Goal: Navigation & Orientation: Find specific page/section

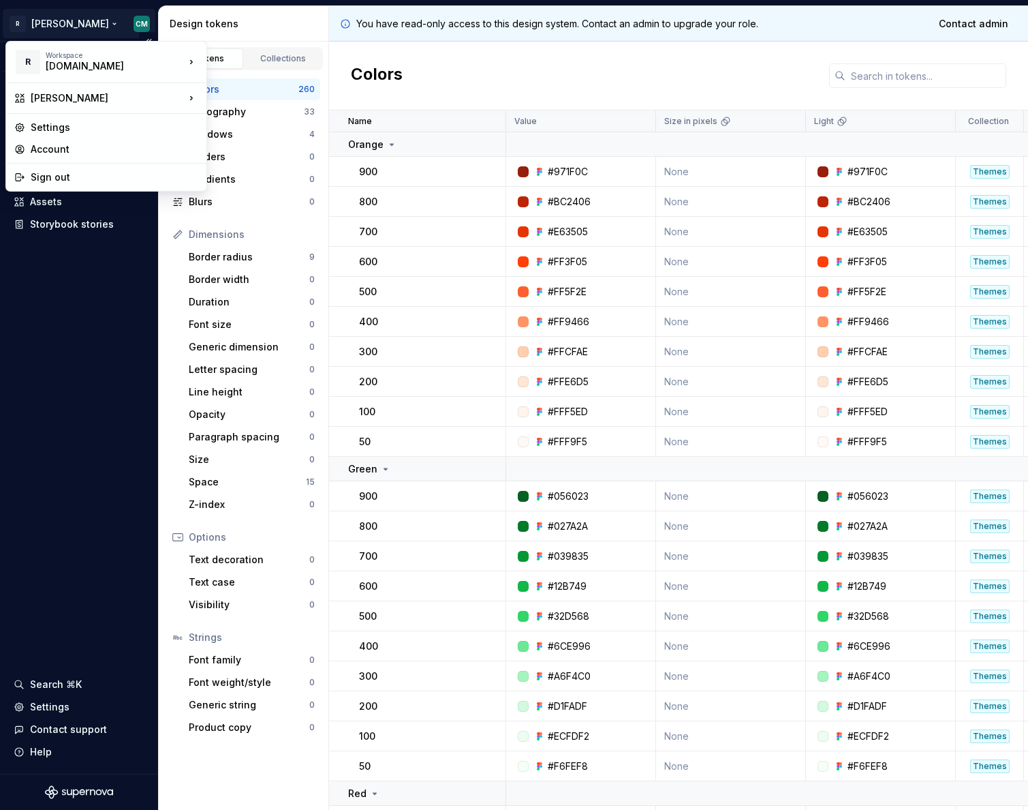
click at [34, 25] on html "R [PERSON_NAME] CM Version Current draft Documentation Design system data Desig…" at bounding box center [514, 405] width 1028 height 810
drag, startPoint x: 104, startPoint y: 429, endPoint x: 104, endPoint y: 444, distance: 14.3
click at [105, 429] on html "R [PERSON_NAME] CM Version Current draft Documentation Design system data Desig…" at bounding box center [514, 405] width 1028 height 810
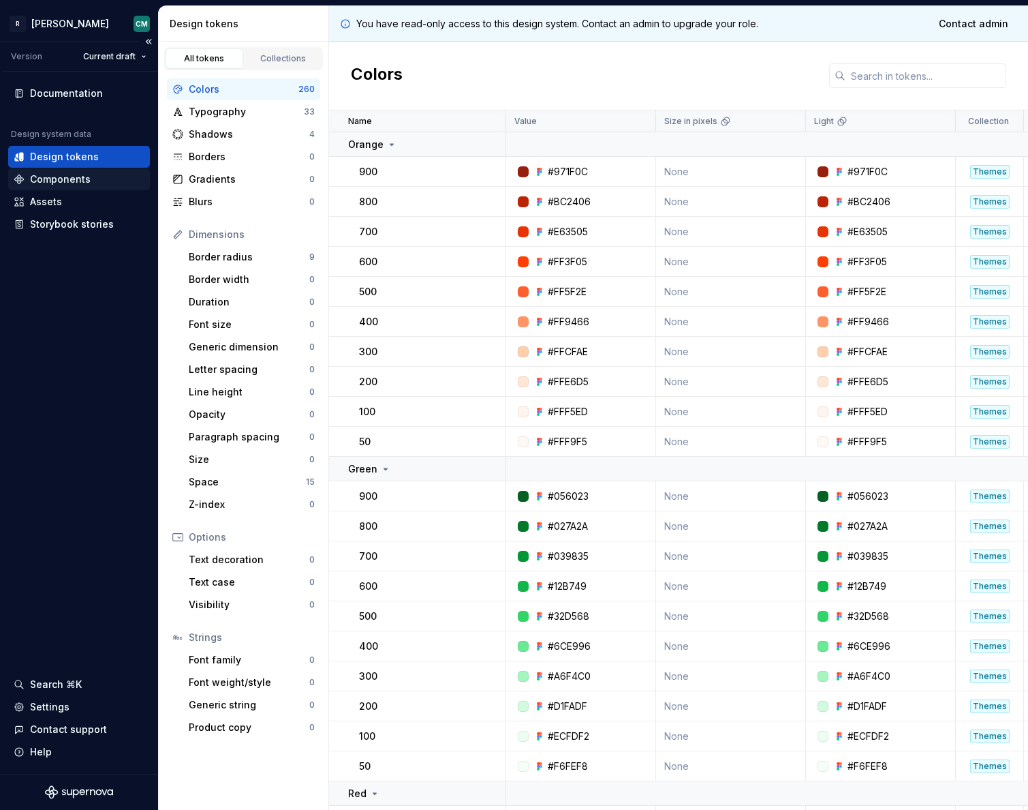
click at [82, 169] on div "Components" at bounding box center [79, 179] width 142 height 22
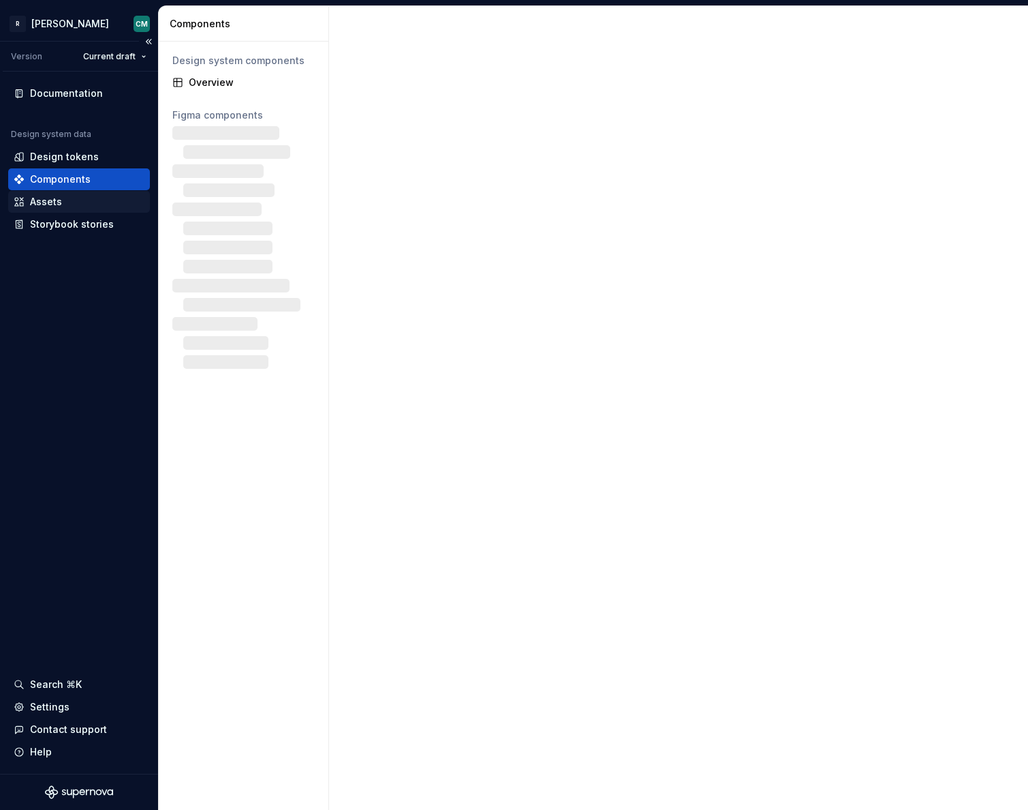
click at [74, 194] on div "Assets" at bounding box center [79, 202] width 142 height 22
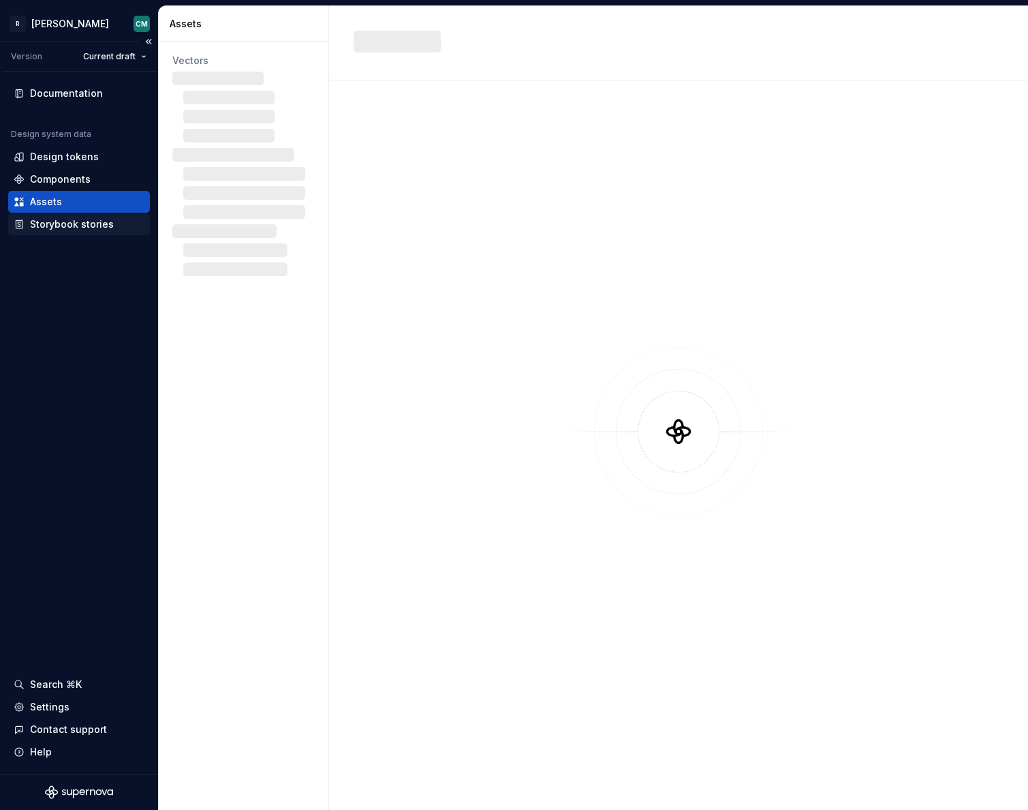
click at [88, 228] on div "Storybook stories" at bounding box center [72, 224] width 84 height 14
click at [88, 226] on div "Storybook stories" at bounding box center [72, 224] width 84 height 14
click at [266, 541] on div "Vectors" at bounding box center [244, 426] width 170 height 768
click at [27, 179] on div "Components" at bounding box center [79, 179] width 131 height 14
click at [70, 161] on div "Design tokens" at bounding box center [64, 157] width 69 height 14
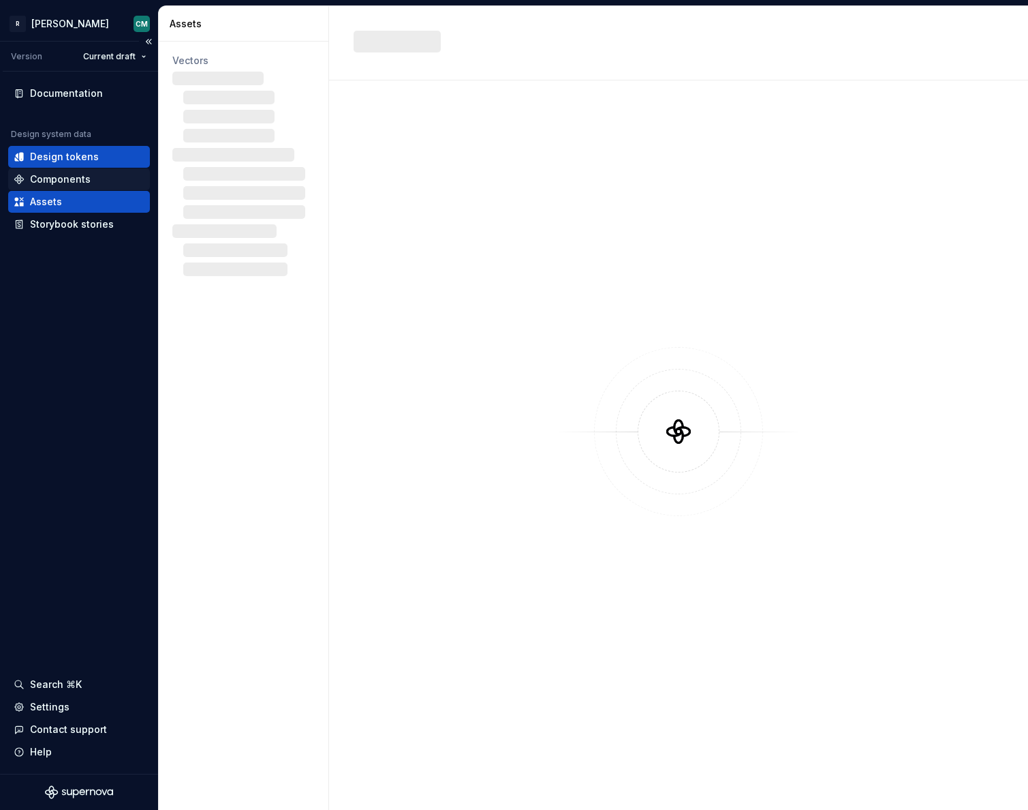
click at [37, 180] on div "Components" at bounding box center [60, 179] width 61 height 14
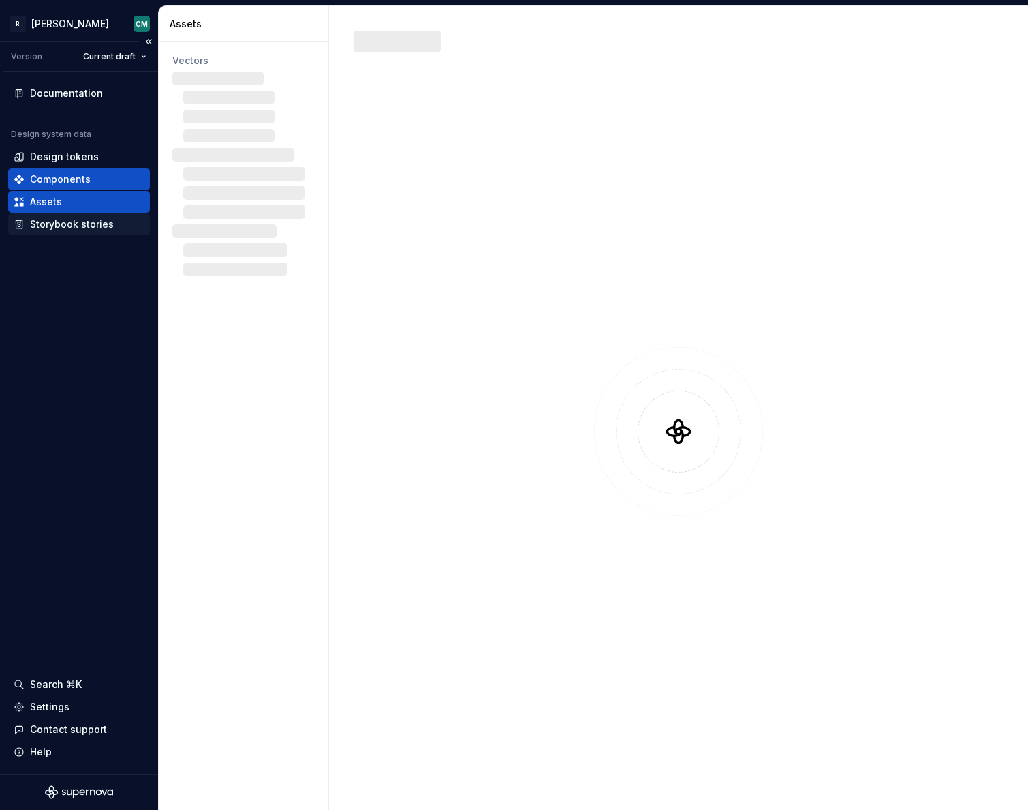
click at [48, 227] on div "Storybook stories" at bounding box center [72, 224] width 84 height 14
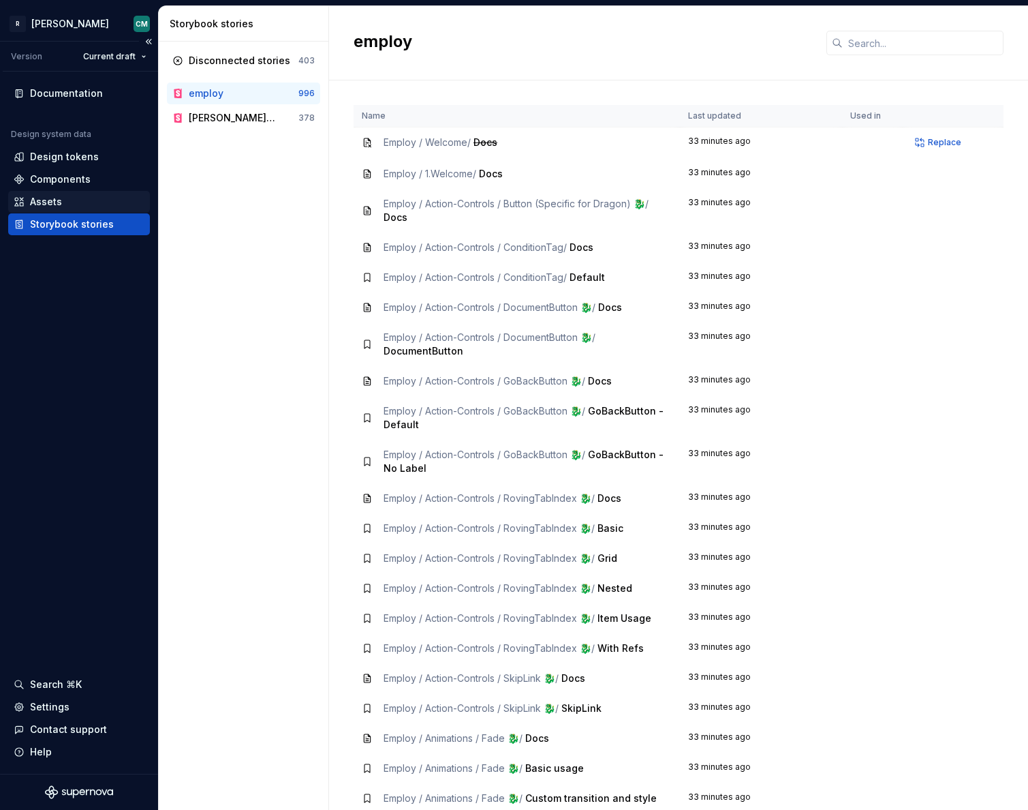
click at [78, 199] on div "Assets" at bounding box center [79, 202] width 131 height 14
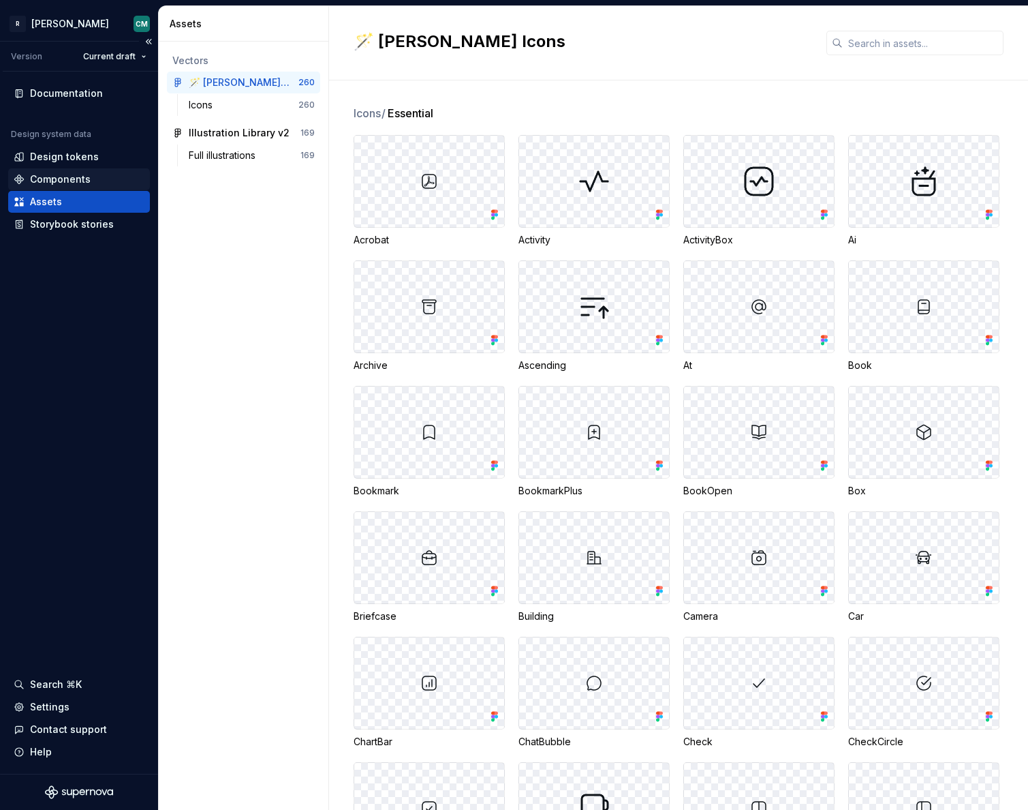
click at [62, 176] on div "Components" at bounding box center [60, 179] width 61 height 14
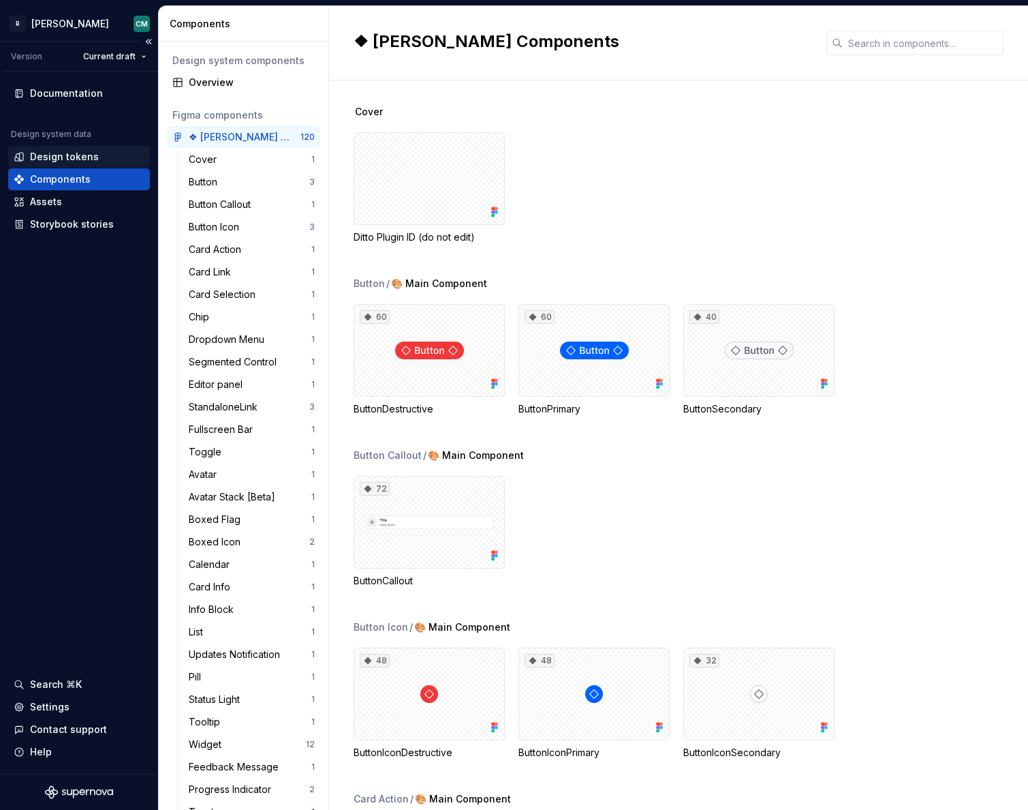
click at [70, 157] on div "Design tokens" at bounding box center [64, 157] width 69 height 14
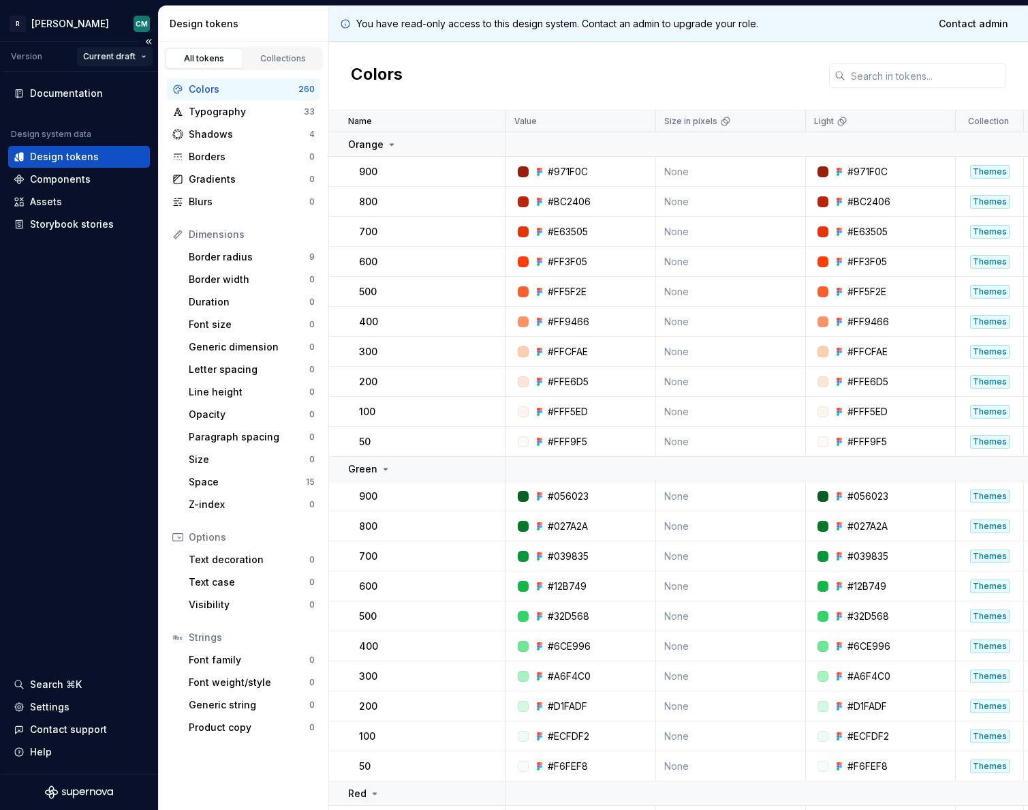
click at [127, 60] on html "R [PERSON_NAME] CM Version Current draft Documentation Design system data Desig…" at bounding box center [514, 405] width 1028 height 810
click at [65, 27] on html "R [PERSON_NAME] CM Version Current draft Documentation Design system data Desig…" at bounding box center [514, 405] width 1028 height 810
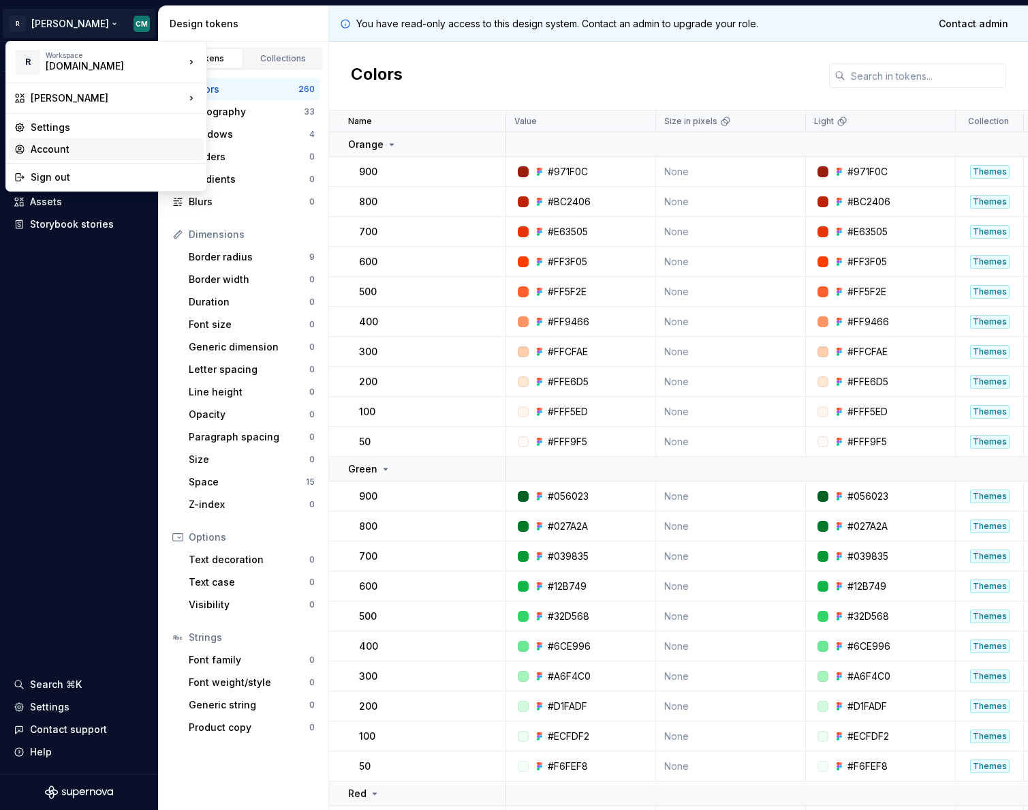
click at [52, 152] on div "Account" at bounding box center [115, 149] width 168 height 14
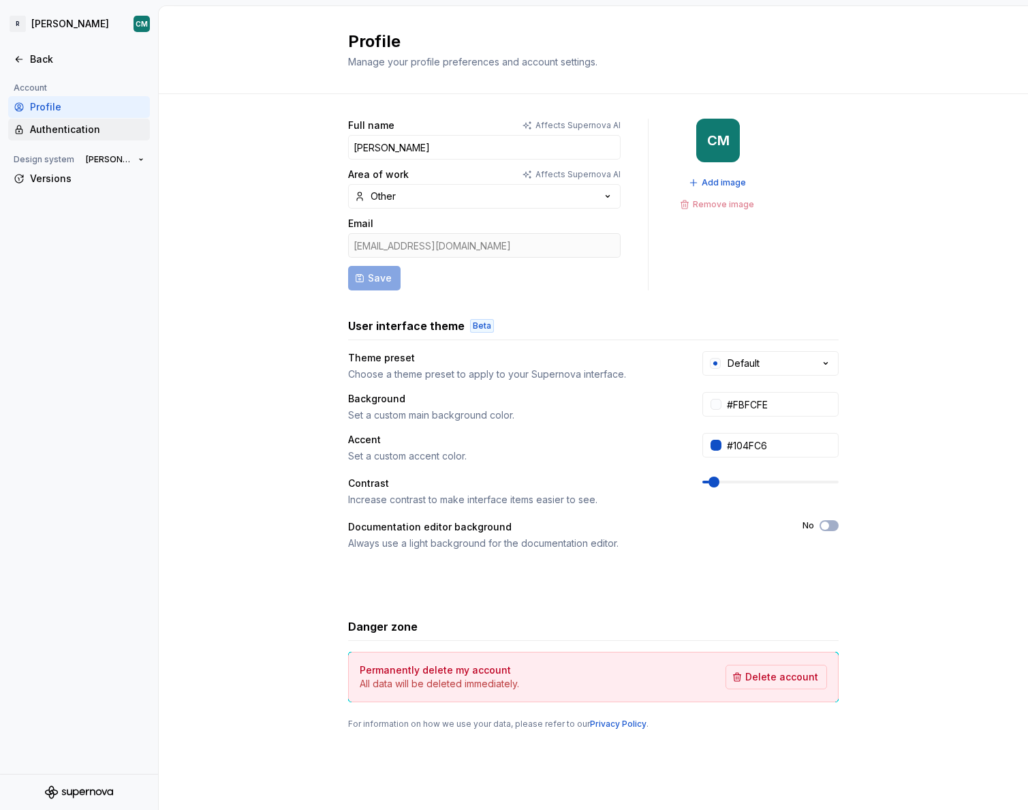
click at [69, 127] on div "Authentication" at bounding box center [87, 130] width 114 height 14
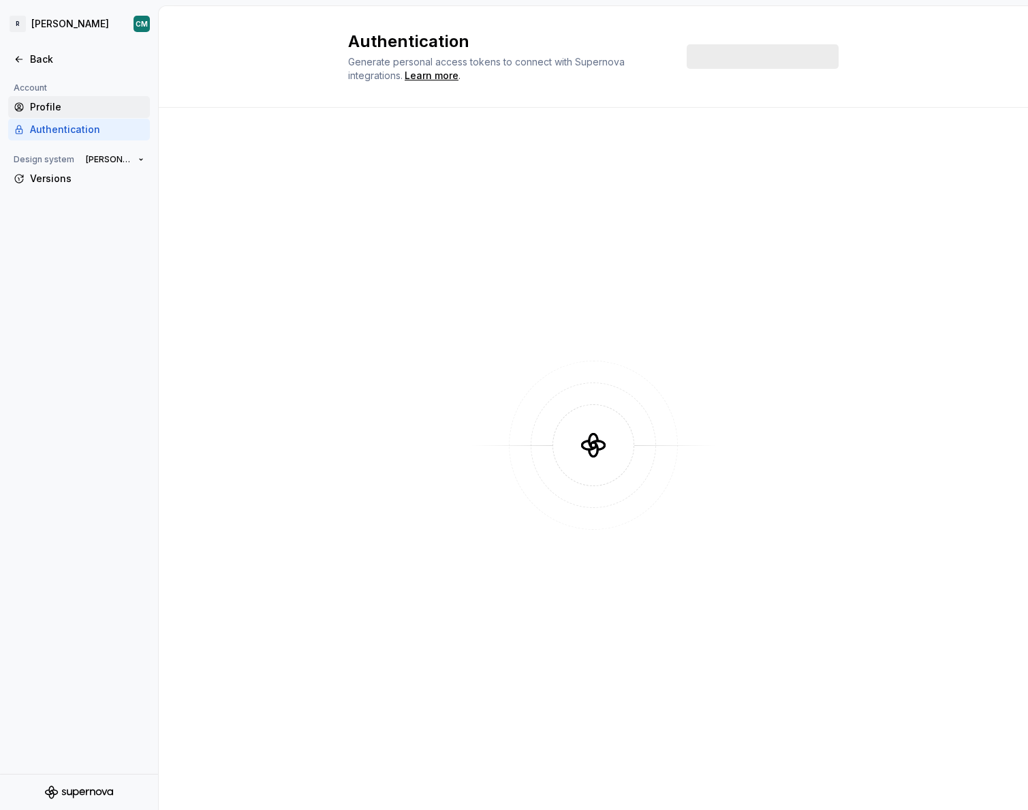
click at [42, 110] on div "Profile" at bounding box center [87, 107] width 114 height 14
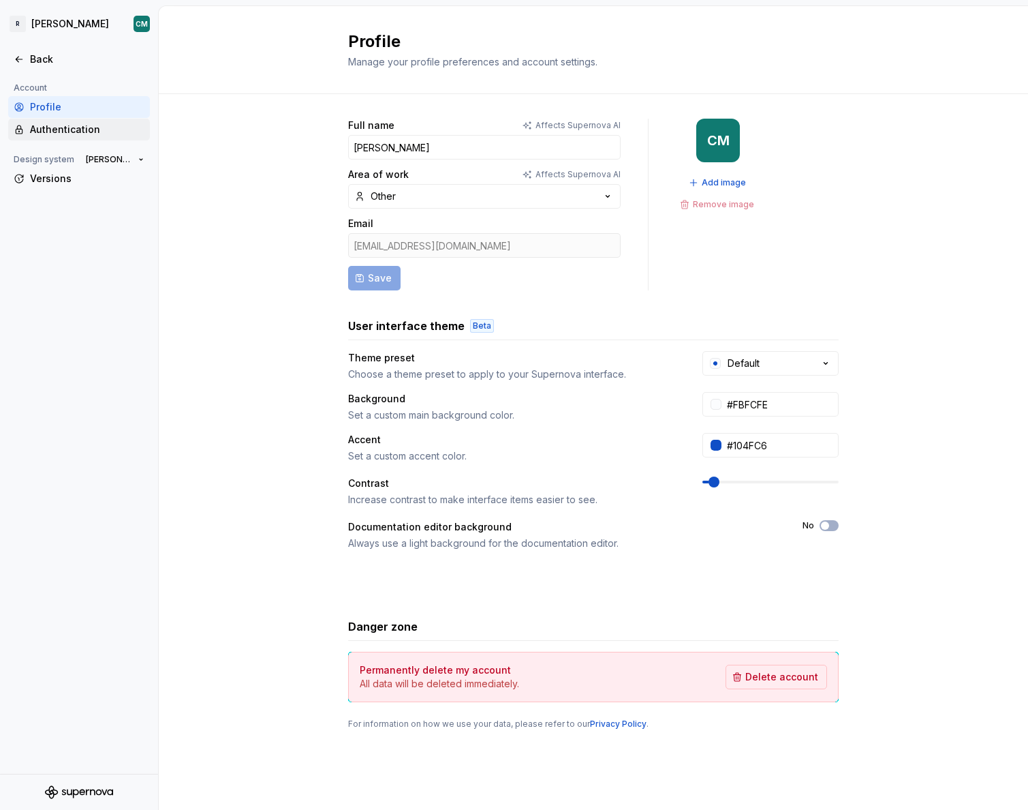
click at [95, 125] on div "Authentication" at bounding box center [87, 130] width 114 height 14
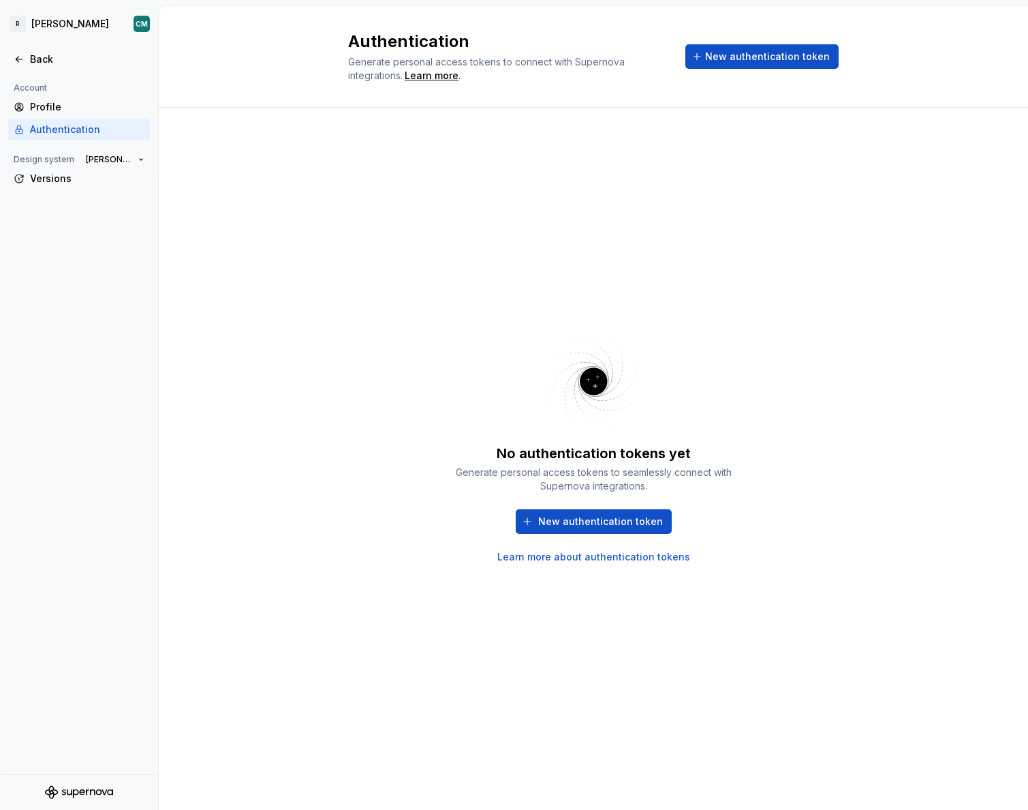
click at [318, 129] on div "No authentication tokens yet Generate personal access tokens to seamlessly conn…" at bounding box center [594, 459] width 870 height 702
click at [143, 160] on button "[PERSON_NAME]" at bounding box center [115, 159] width 70 height 19
click at [74, 102] on div "Profile" at bounding box center [87, 107] width 114 height 14
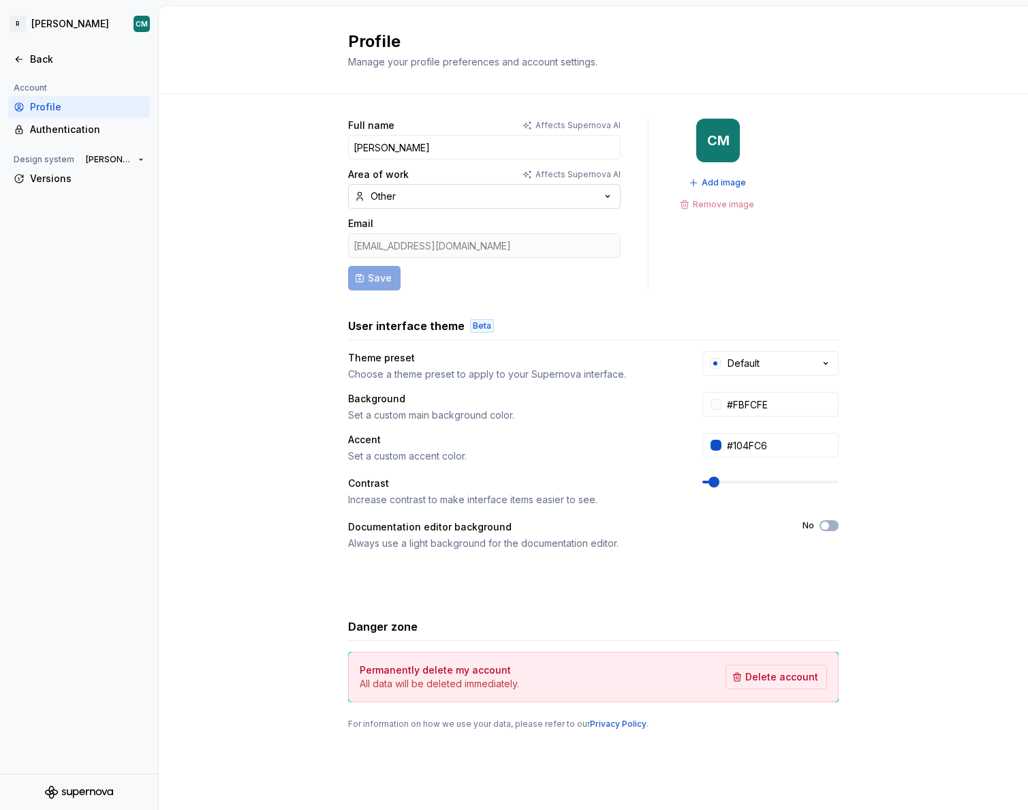
click at [572, 198] on button "Other" at bounding box center [484, 196] width 273 height 25
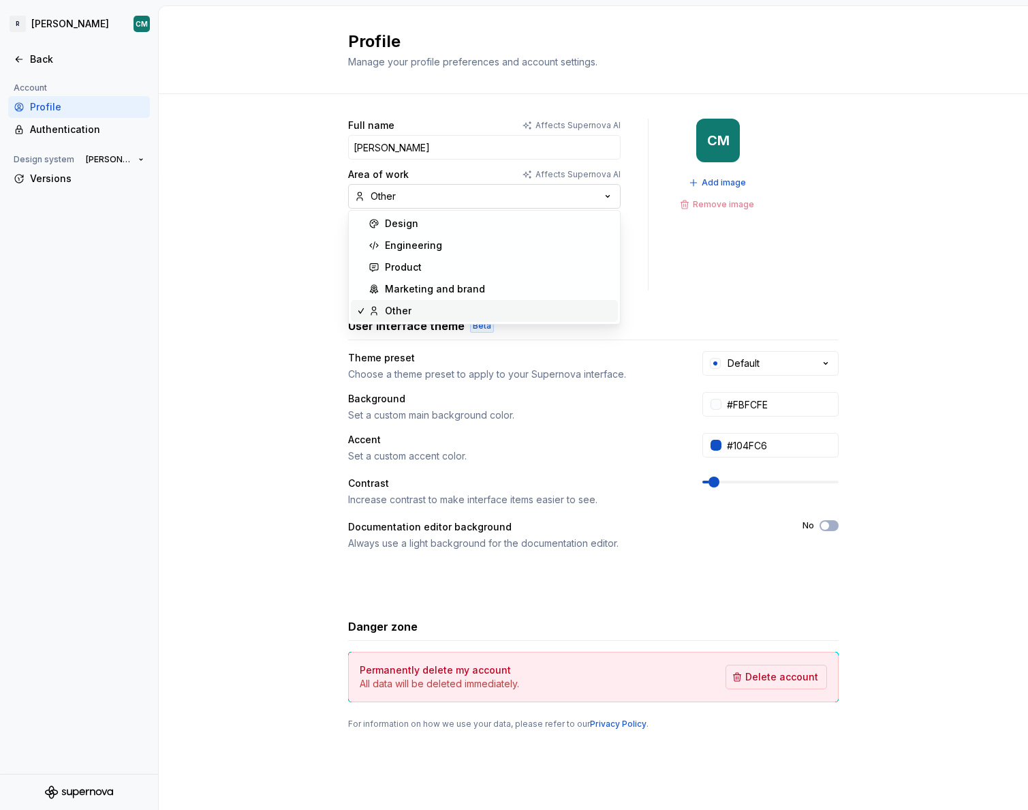
click at [572, 198] on button "Other" at bounding box center [484, 196] width 273 height 25
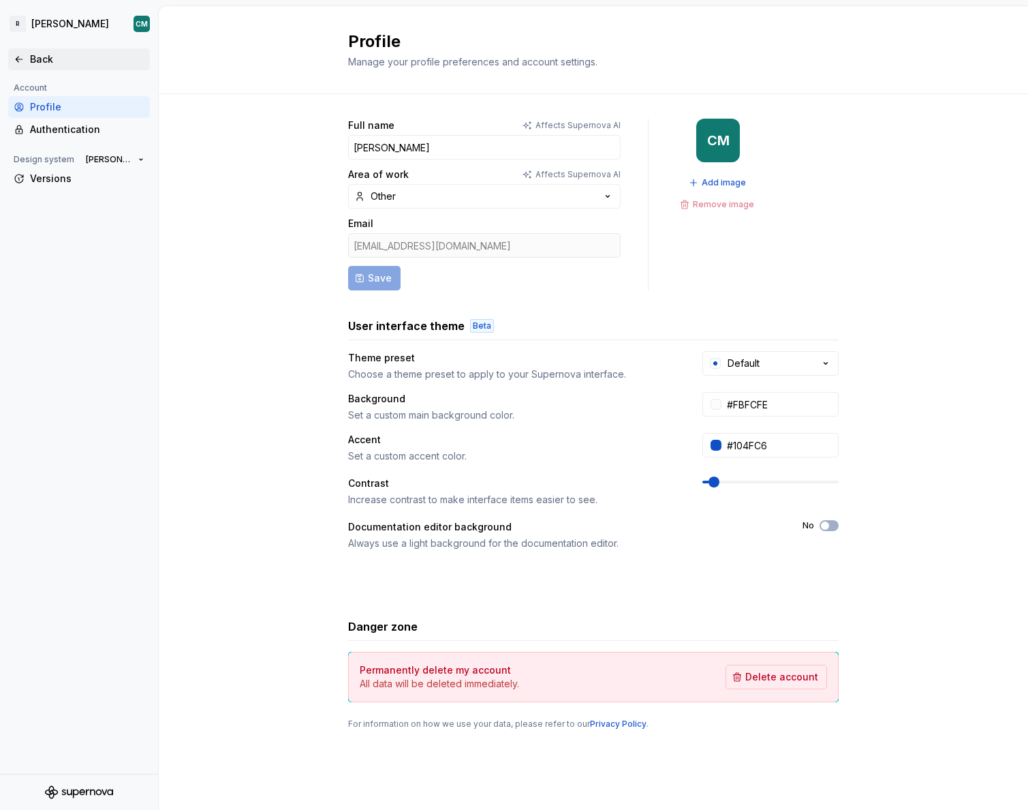
click at [70, 69] on div "Back" at bounding box center [79, 59] width 142 height 22
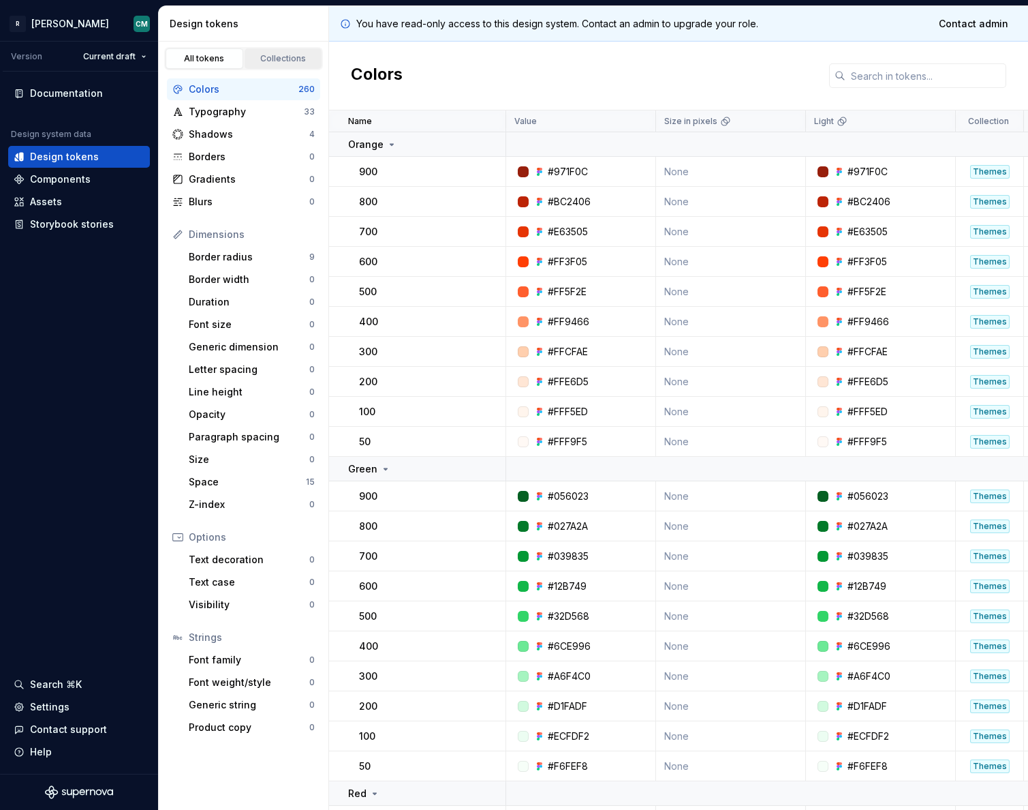
click at [290, 64] on link "Collections" at bounding box center [284, 58] width 78 height 20
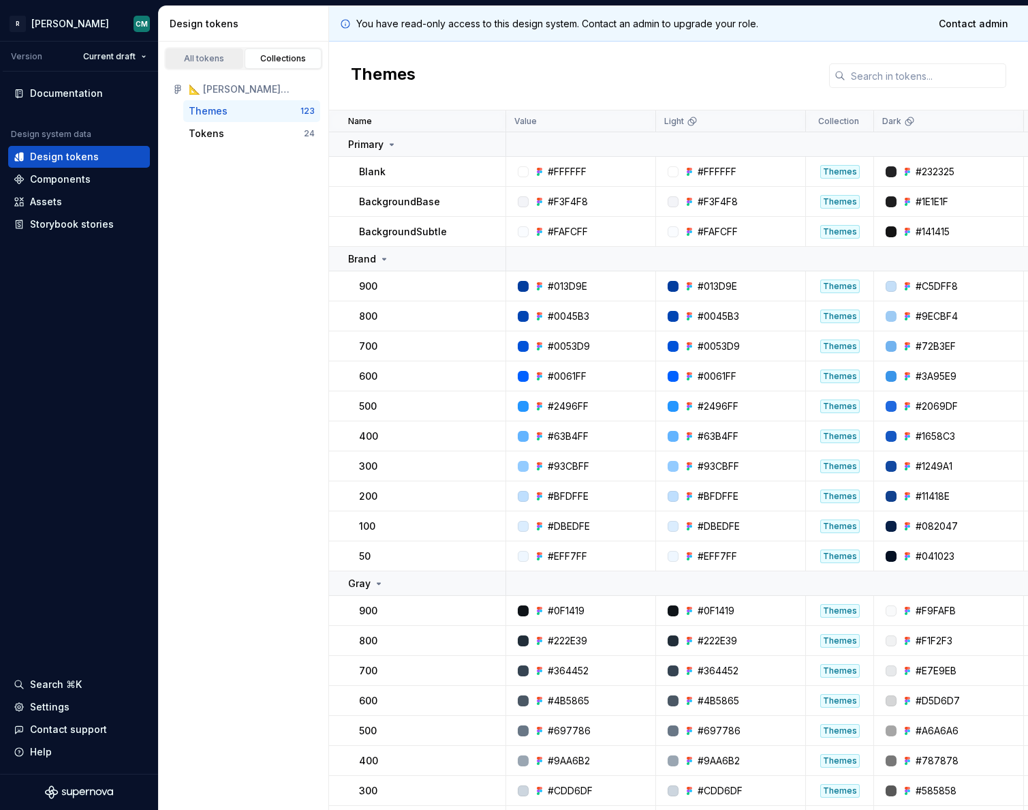
click at [218, 63] on div "All tokens" at bounding box center [204, 58] width 68 height 11
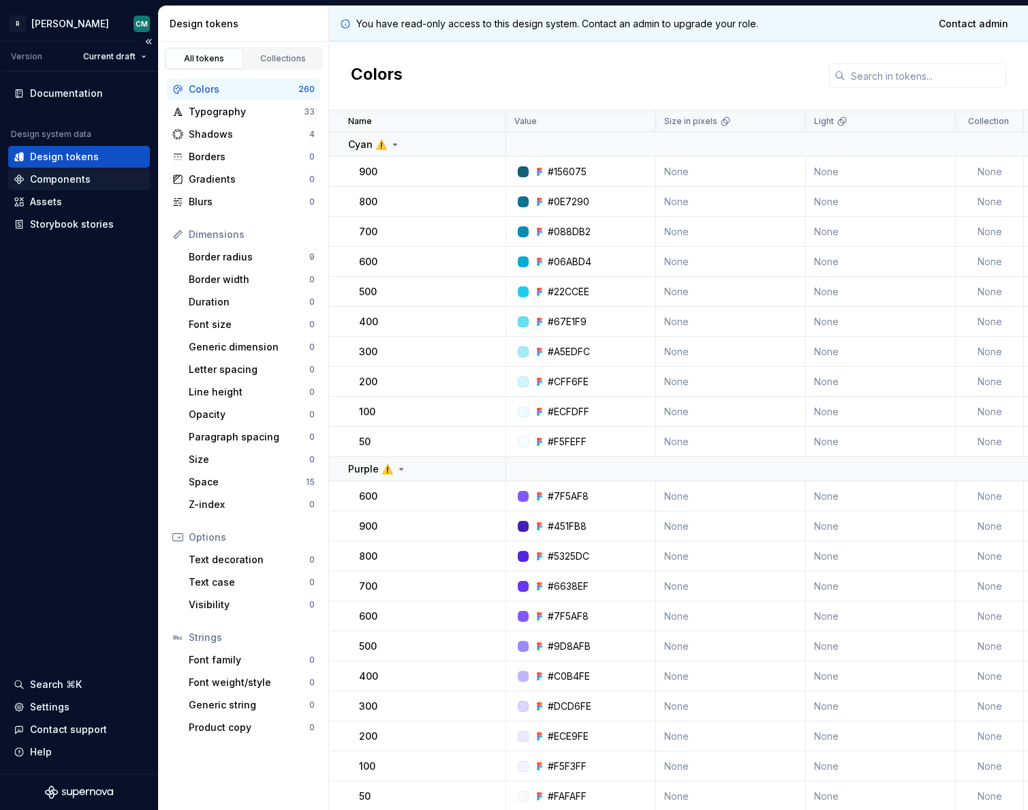
click at [71, 176] on div "Components" at bounding box center [60, 179] width 61 height 14
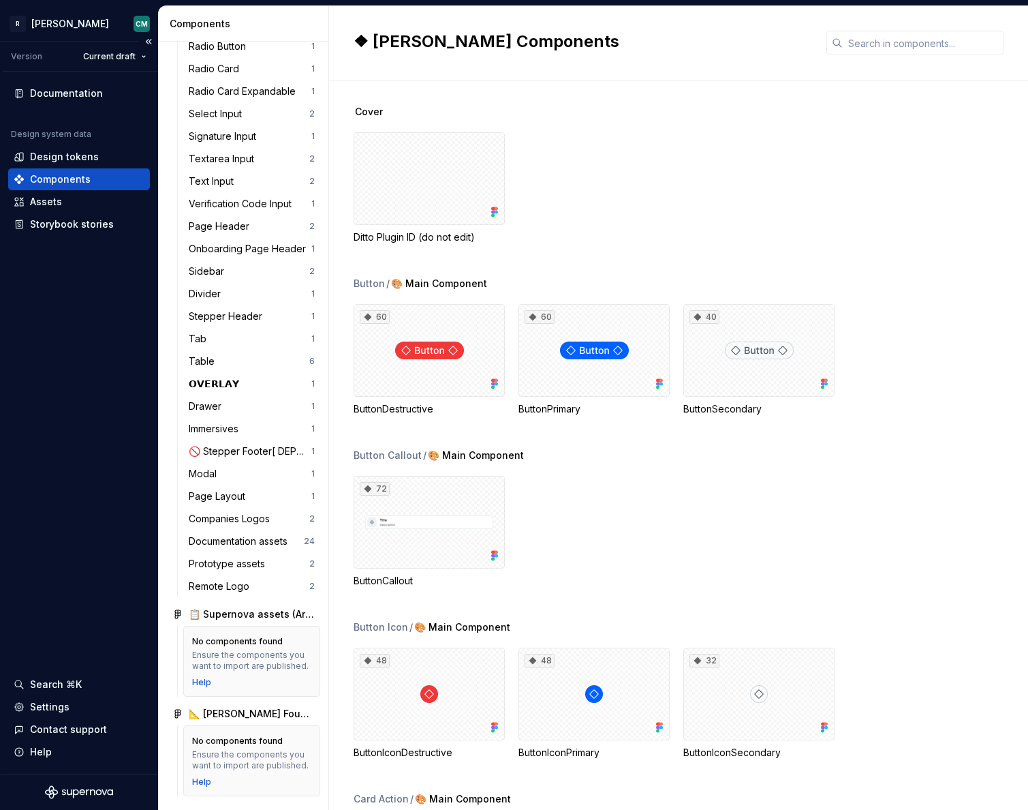
scroll to position [967, 0]
click at [43, 206] on div "Assets" at bounding box center [46, 202] width 32 height 14
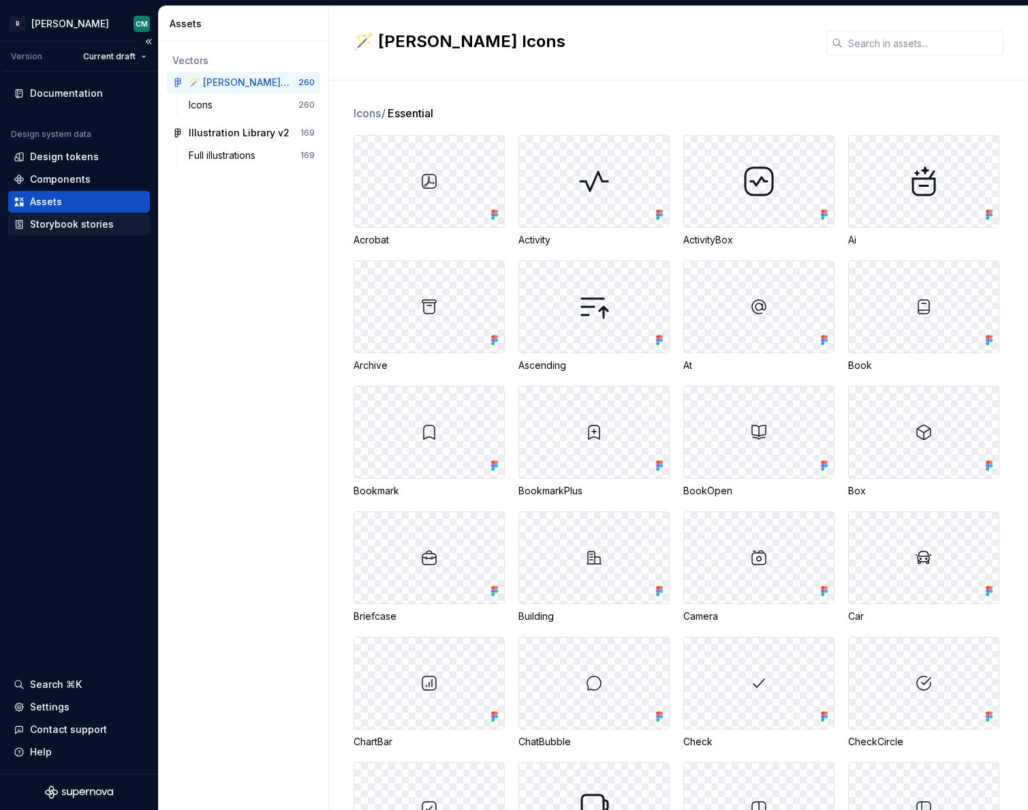
click at [95, 221] on div "Storybook stories" at bounding box center [72, 224] width 84 height 14
